Goal: Task Accomplishment & Management: Use online tool/utility

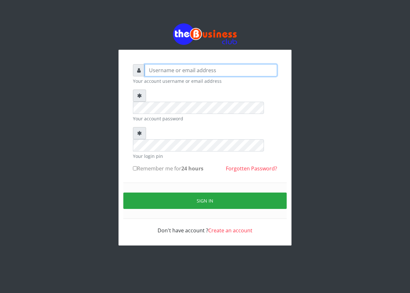
type input "[EMAIL_ADDRESS][DOMAIN_NAME]"
click at [137, 166] on input "Remember me for 24 hours" at bounding box center [135, 168] width 4 height 4
checkbox input "true"
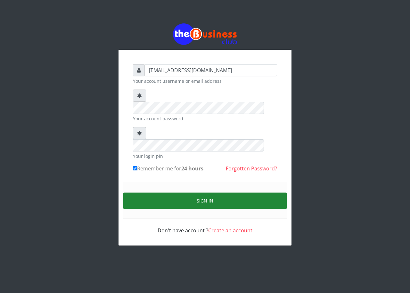
click at [169, 192] on button "Sign in" at bounding box center [205, 200] width 164 height 16
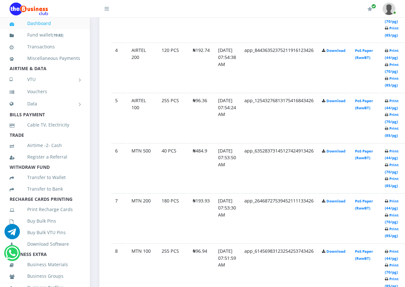
scroll to position [513, 13]
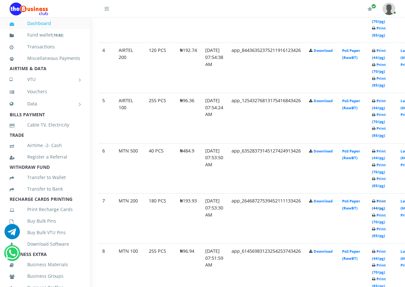
click at [386, 203] on link "Print (44/pg)" at bounding box center [379, 205] width 14 height 12
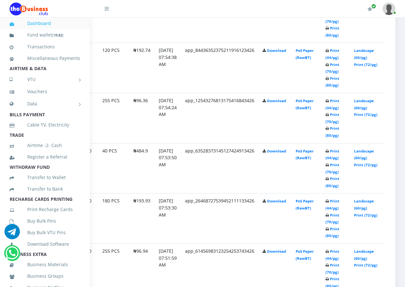
scroll to position [513, 60]
click at [368, 199] on link "Landscape (60/pg)" at bounding box center [364, 205] width 20 height 12
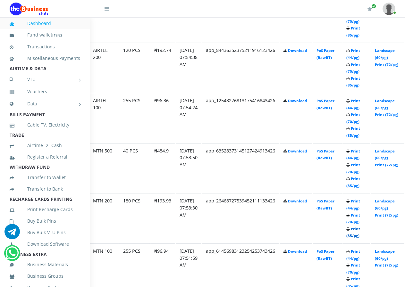
scroll to position [513, 51]
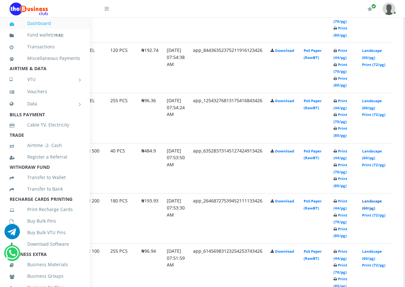
click at [376, 199] on link "Landscape (60/pg)" at bounding box center [372, 205] width 20 height 12
